Goal: Information Seeking & Learning: Learn about a topic

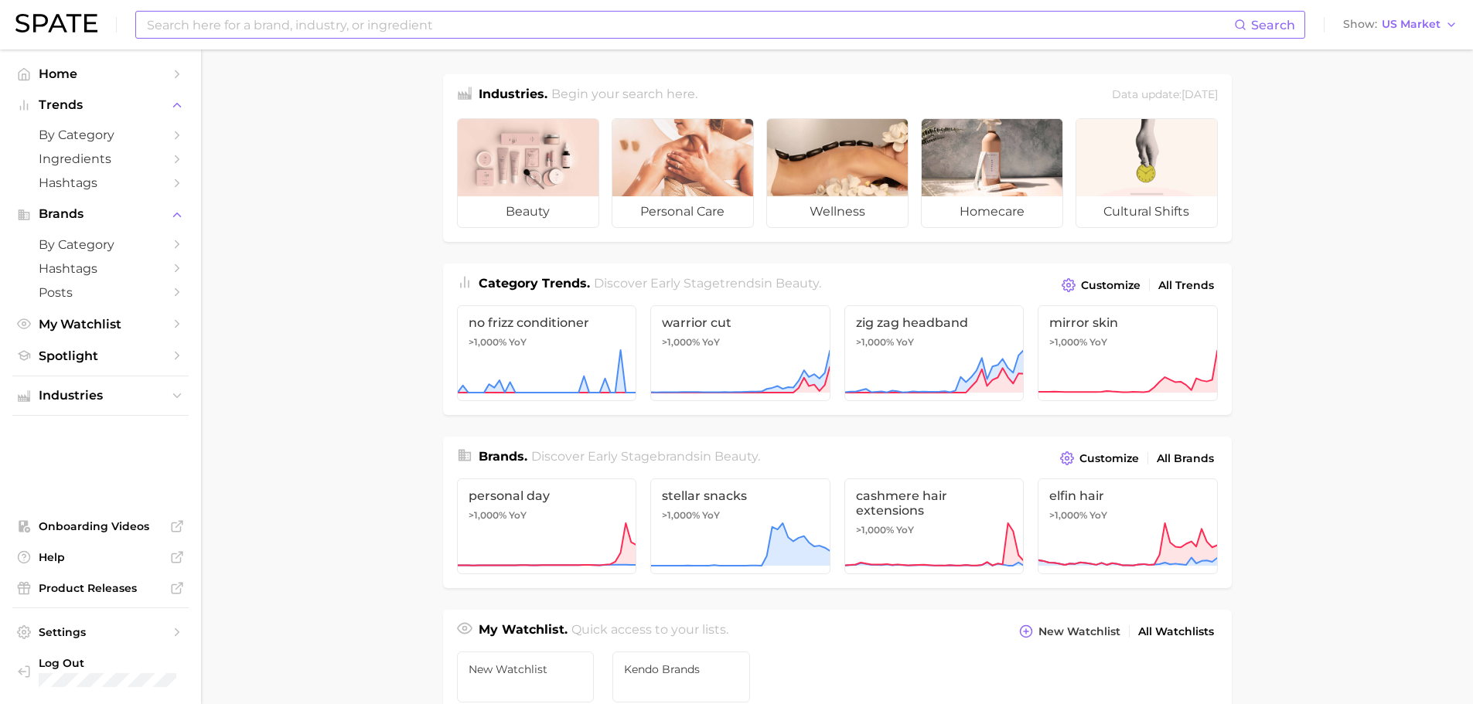
click at [291, 22] on input at bounding box center [689, 25] width 1089 height 26
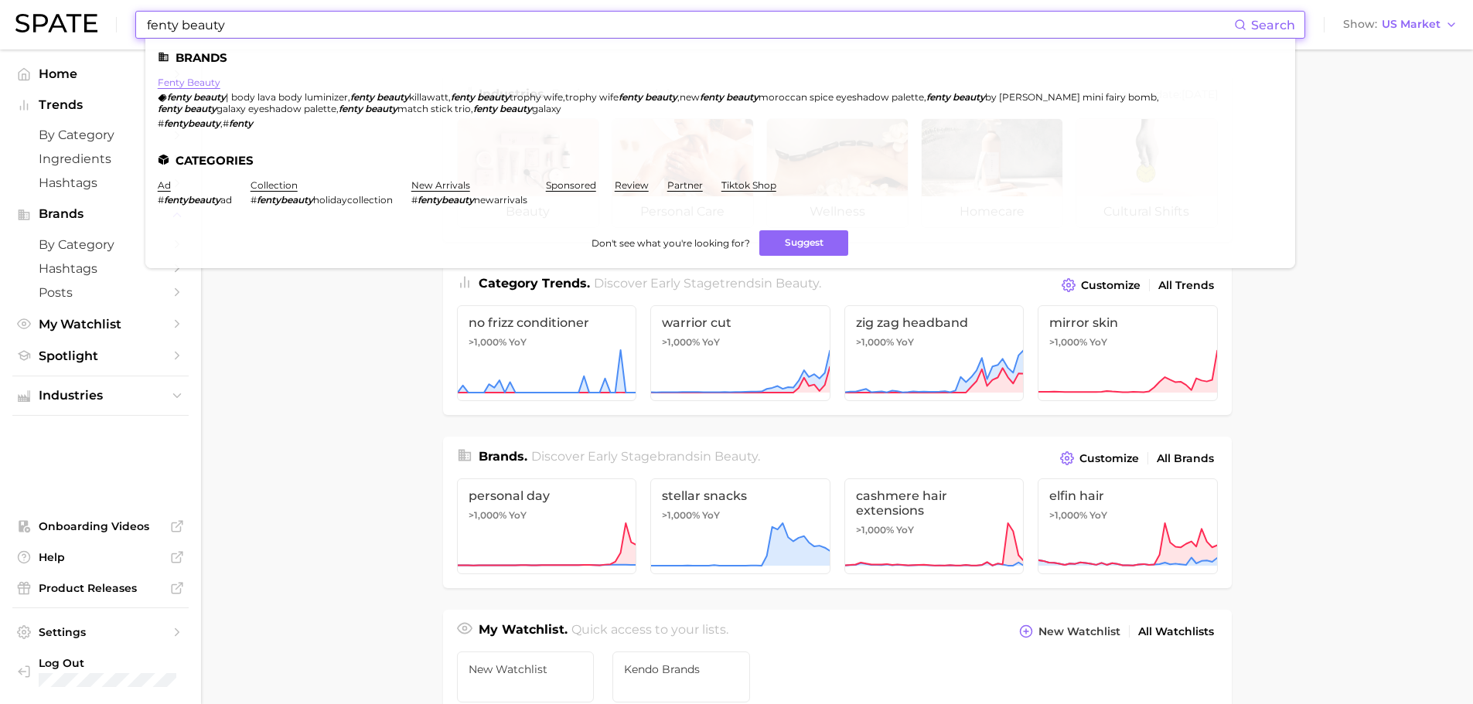
type input "fenty beauty"
click at [186, 86] on link "fenty beauty" at bounding box center [189, 83] width 63 height 12
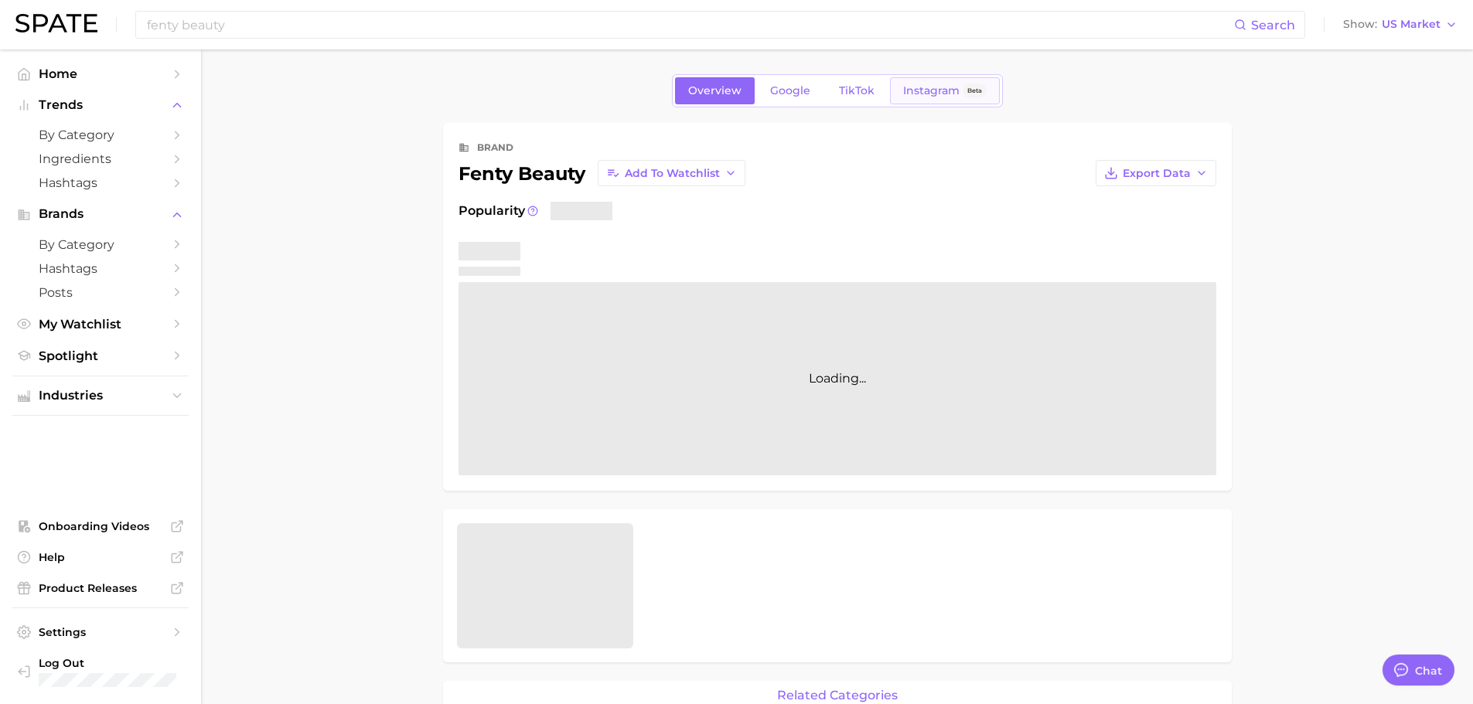
click at [928, 98] on link "Instagram Beta" at bounding box center [945, 90] width 110 height 27
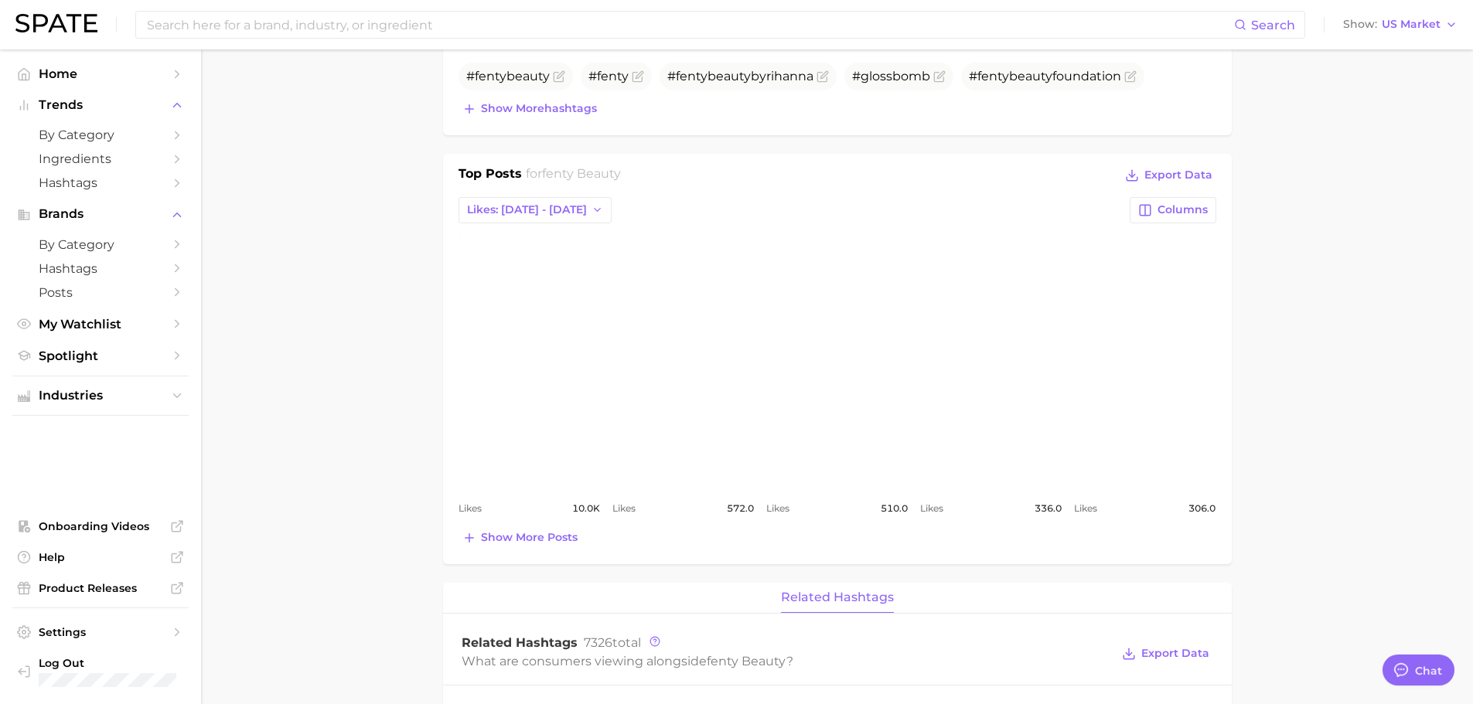
scroll to position [541, 0]
click at [545, 533] on span "Show more posts" at bounding box center [529, 535] width 97 height 13
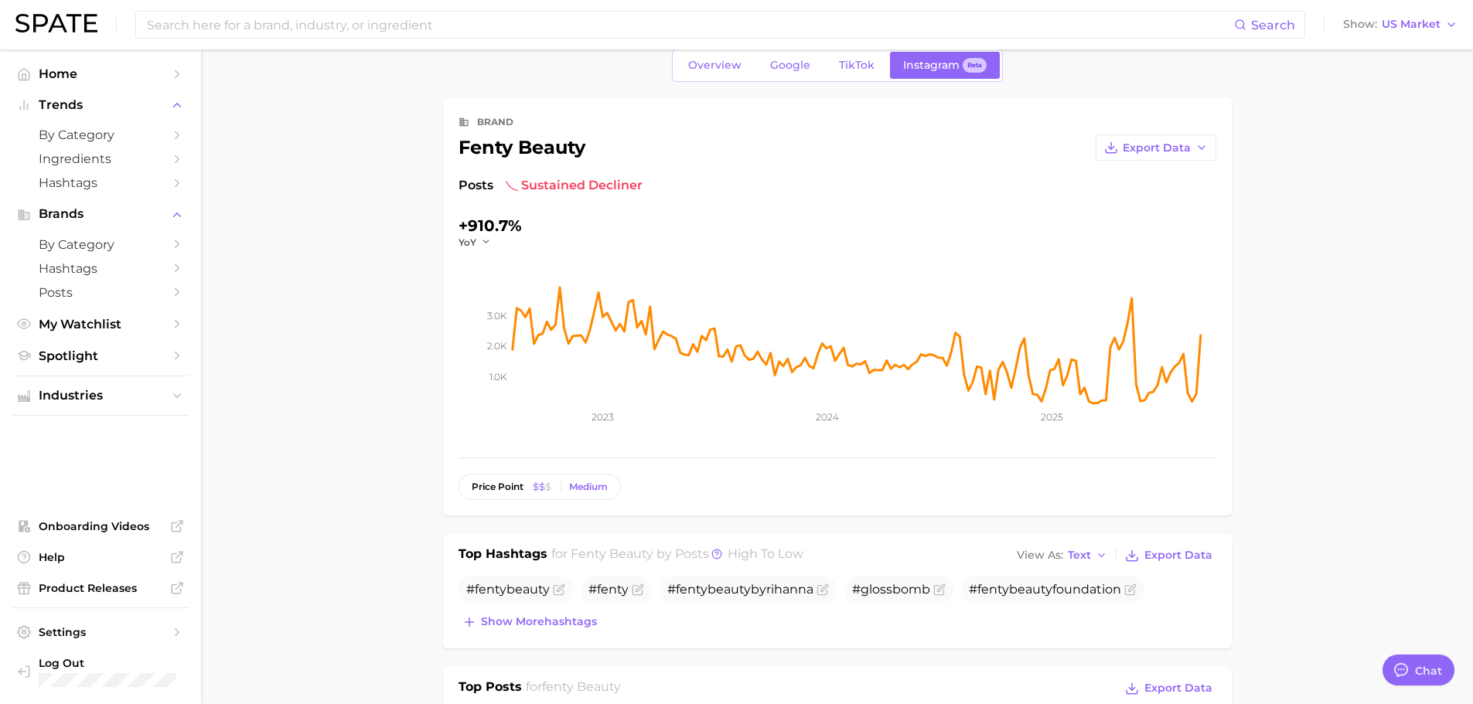
scroll to position [0, 0]
